Goal: Transaction & Acquisition: Purchase product/service

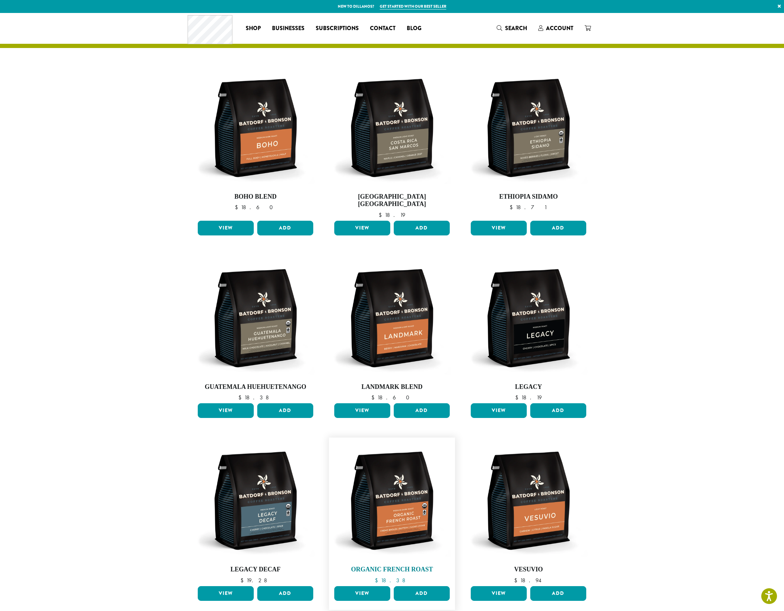
click at [407, 511] on img at bounding box center [392, 500] width 119 height 119
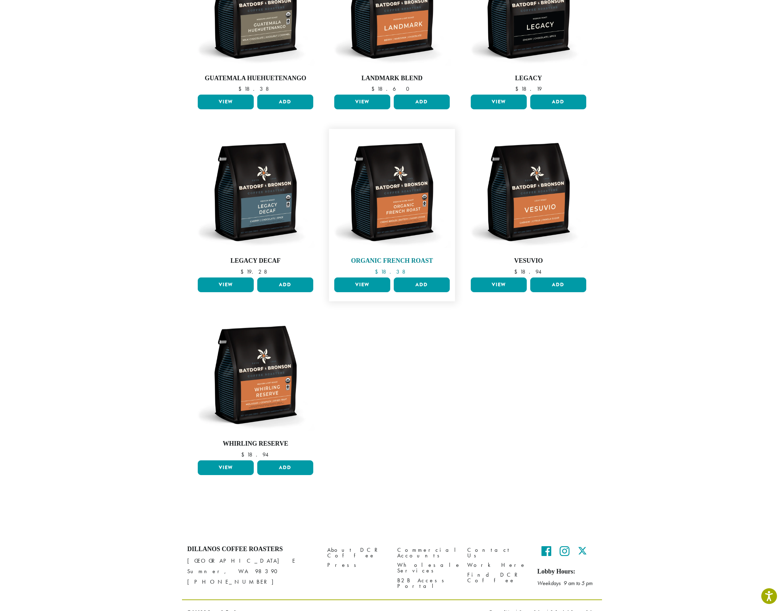
scroll to position [310, 0]
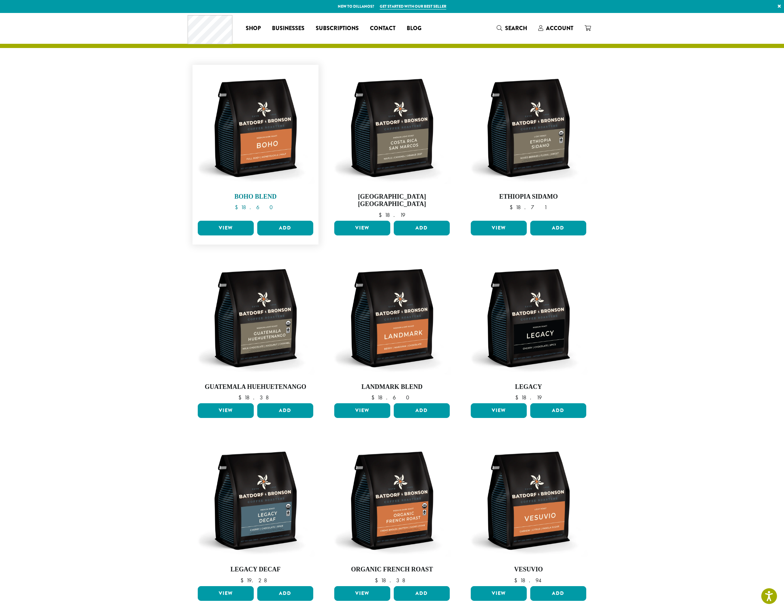
click at [252, 128] on img at bounding box center [255, 127] width 119 height 119
